Goal: Information Seeking & Learning: Learn about a topic

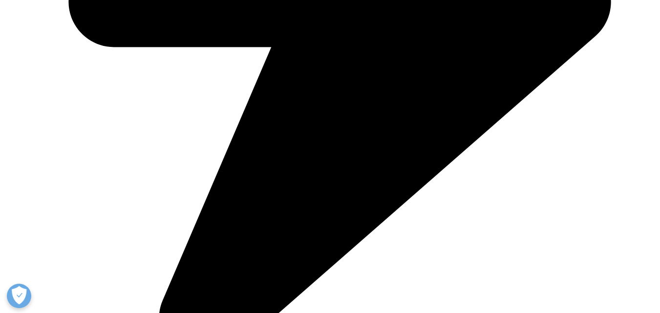
scroll to position [622, 0]
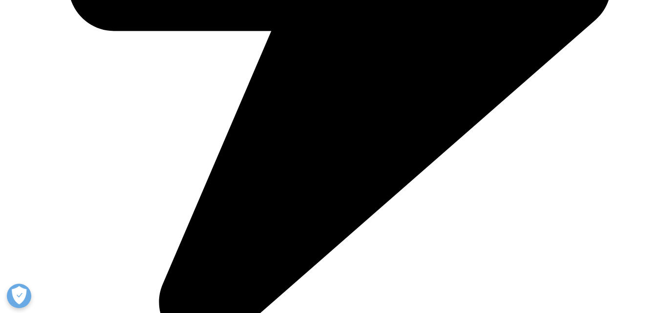
drag, startPoint x: 184, startPoint y: 168, endPoint x: 234, endPoint y: 168, distance: 49.9
drag, startPoint x: 234, startPoint y: 168, endPoint x: 290, endPoint y: 174, distance: 56.5
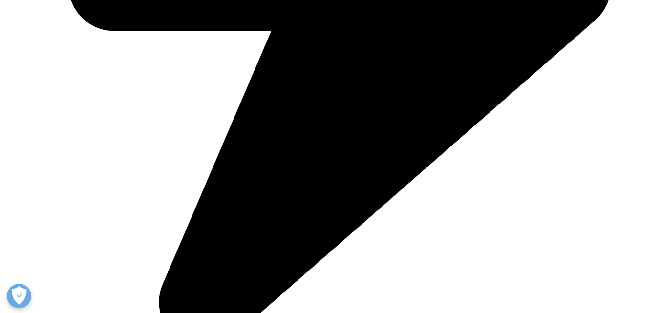
drag, startPoint x: 231, startPoint y: 177, endPoint x: 280, endPoint y: 177, distance: 48.9
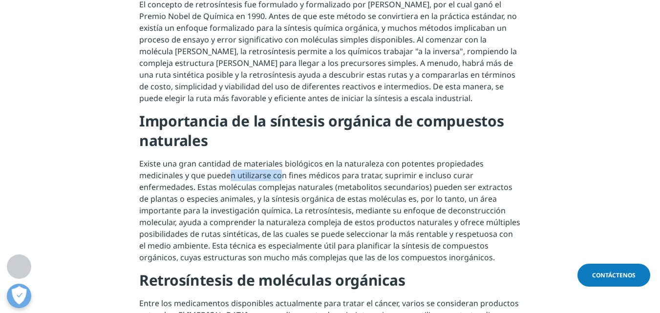
click at [280, 177] on font "Existe una gran cantidad de materiales biológicos en la naturaleza con potentes…" at bounding box center [329, 210] width 381 height 105
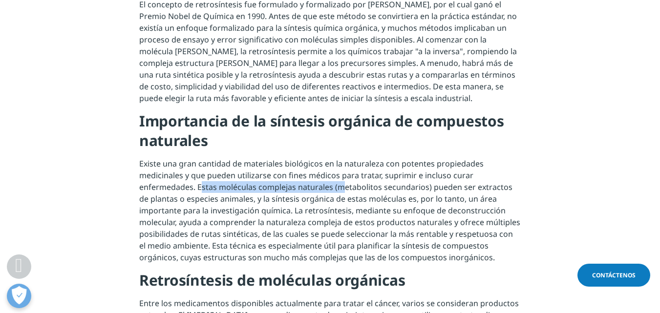
drag, startPoint x: 200, startPoint y: 185, endPoint x: 343, endPoint y: 191, distance: 142.9
click at [343, 191] on font "Existe una gran cantidad de materiales biológicos en la naturaleza con potentes…" at bounding box center [329, 210] width 381 height 105
click at [317, 192] on font "Existe una gran cantidad de materiales biológicos en la naturaleza con potentes…" at bounding box center [329, 210] width 381 height 105
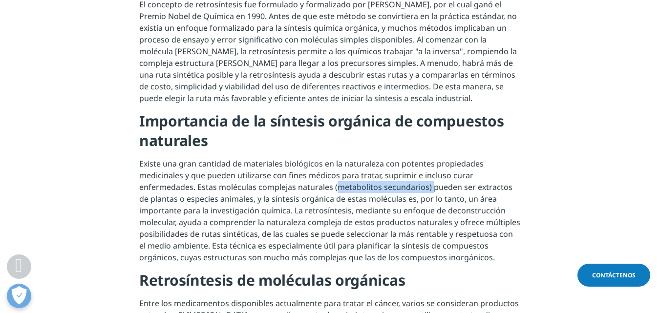
drag, startPoint x: 334, startPoint y: 191, endPoint x: 430, endPoint y: 192, distance: 95.8
click at [430, 192] on font "Existe una gran cantidad de materiales biológicos en la naturaleza con potentes…" at bounding box center [329, 210] width 381 height 105
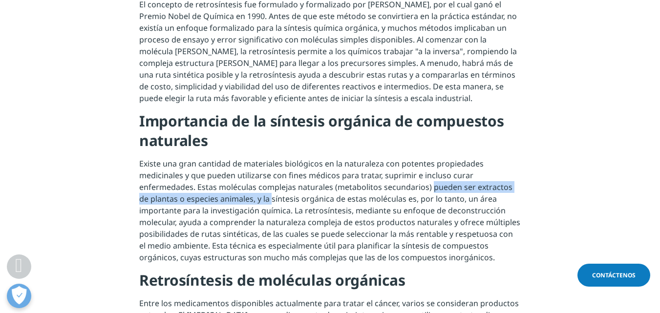
drag, startPoint x: 430, startPoint y: 192, endPoint x: 259, endPoint y: 203, distance: 171.5
click at [259, 203] on font "Existe una gran cantidad de materiales biológicos en la naturaleza con potentes…" at bounding box center [329, 210] width 381 height 105
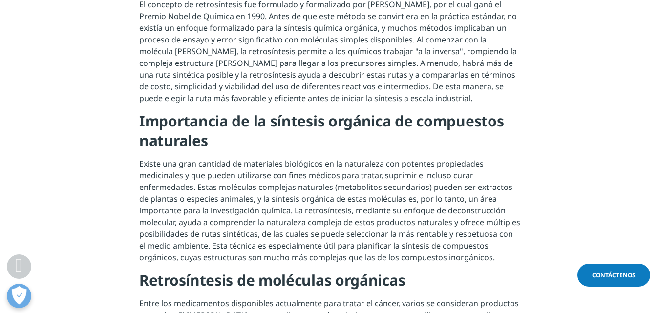
click at [440, 179] on font "Existe una gran cantidad de materiales biológicos en la naturaleza con potentes…" at bounding box center [329, 210] width 381 height 105
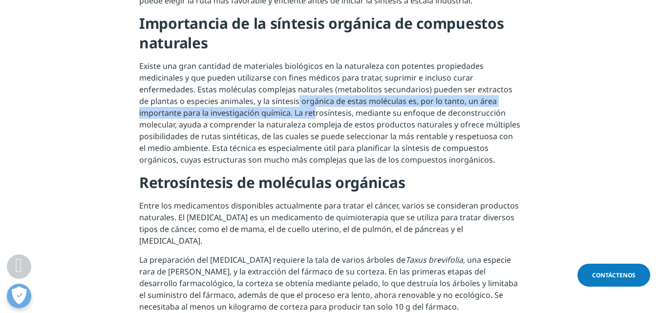
drag, startPoint x: 288, startPoint y: 100, endPoint x: 315, endPoint y: 107, distance: 27.7
click at [315, 107] on font "Existe una gran cantidad de materiales biológicos en la naturaleza con potentes…" at bounding box center [329, 113] width 381 height 105
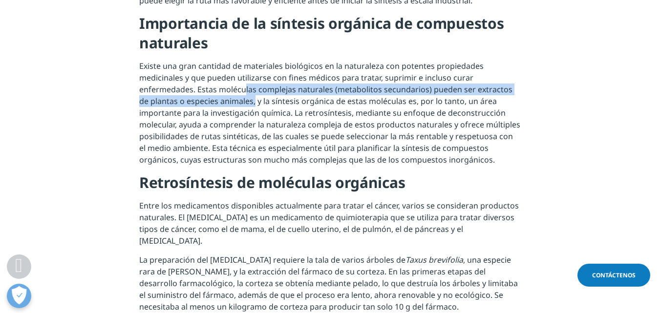
drag, startPoint x: 245, startPoint y: 93, endPoint x: 243, endPoint y: 104, distance: 11.0
click at [243, 104] on font "Existe una gran cantidad de materiales biológicos en la naturaleza con potentes…" at bounding box center [329, 113] width 381 height 105
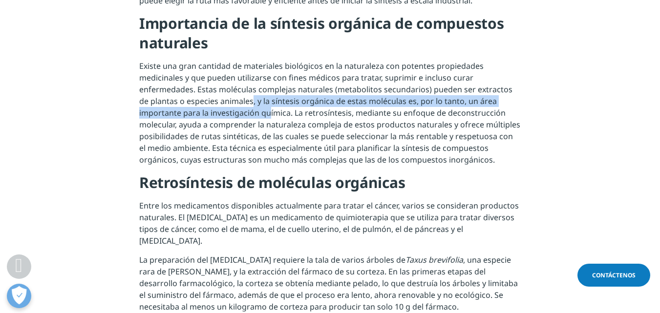
drag, startPoint x: 242, startPoint y: 104, endPoint x: 274, endPoint y: 110, distance: 32.3
click at [273, 110] on font "Existe una gran cantidad de materiales biológicos en la naturaleza con potentes…" at bounding box center [329, 113] width 381 height 105
click at [274, 110] on font "Existe una gran cantidad de materiales biológicos en la naturaleza con potentes…" at bounding box center [329, 113] width 381 height 105
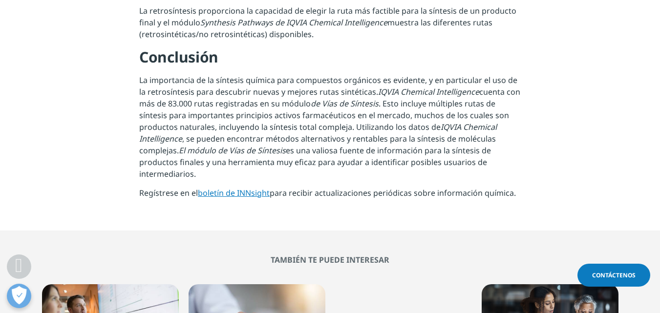
scroll to position [1111, 0]
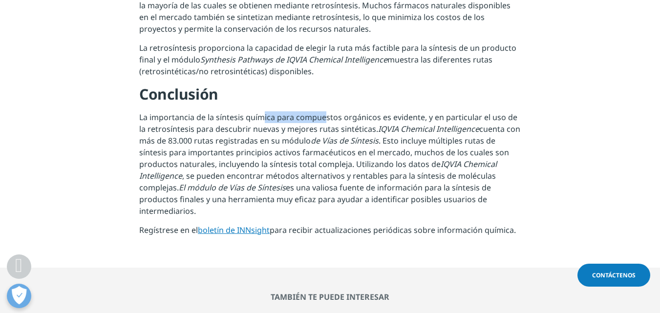
drag, startPoint x: 261, startPoint y: 94, endPoint x: 323, endPoint y: 95, distance: 62.1
click at [323, 112] on font "La importancia de la síntesis química para compuestos orgánicos es evidente, y …" at bounding box center [328, 123] width 378 height 22
